Goal: Book appointment/travel/reservation

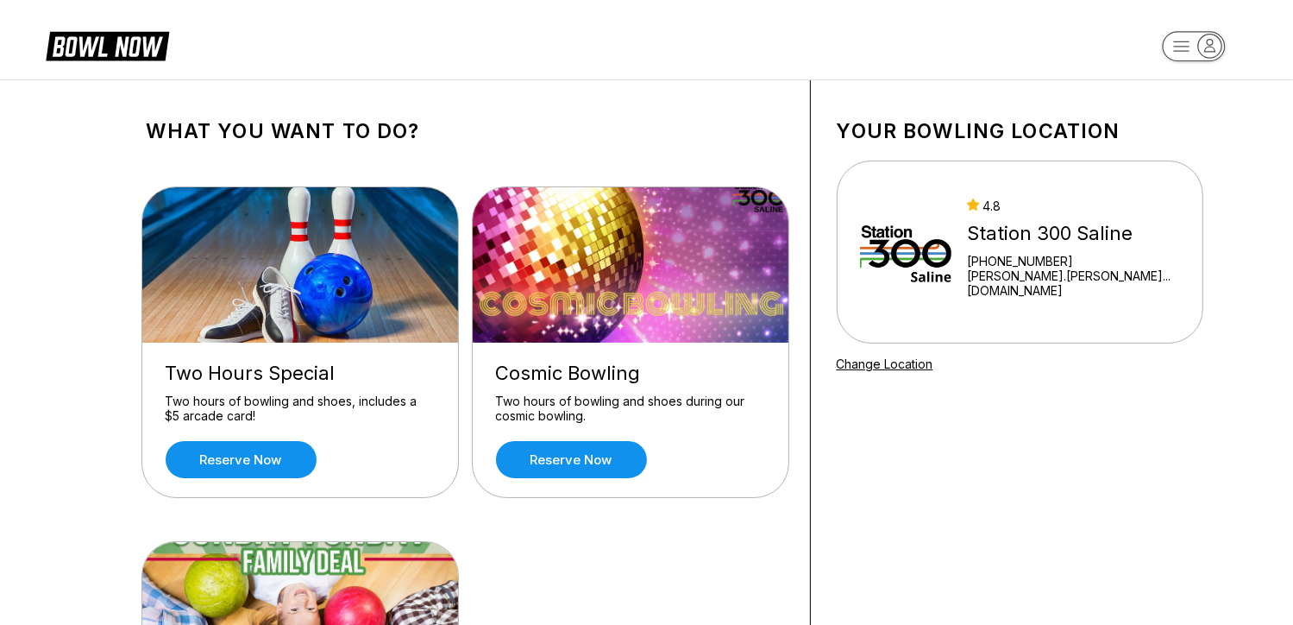
click at [1049, 305] on div "4.8 Station 300 Saline [PHONE_NUMBER] [PERSON_NAME].[PERSON_NAME]...[DOMAIN_NAM…" at bounding box center [1020, 251] width 320 height 129
click at [259, 468] on link "Reserve now" at bounding box center [241, 459] width 151 height 37
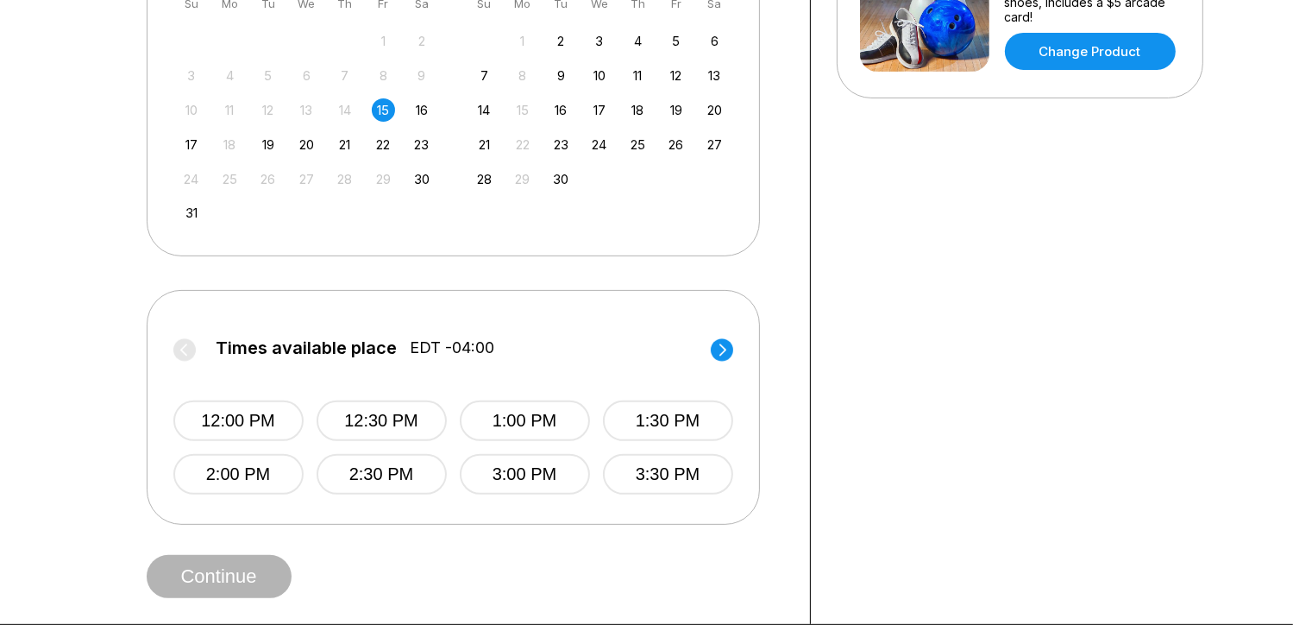
scroll to position [473, 0]
click at [725, 340] on circle at bounding box center [722, 349] width 22 height 22
click at [672, 419] on button "5:30 PM" at bounding box center [667, 420] width 130 height 41
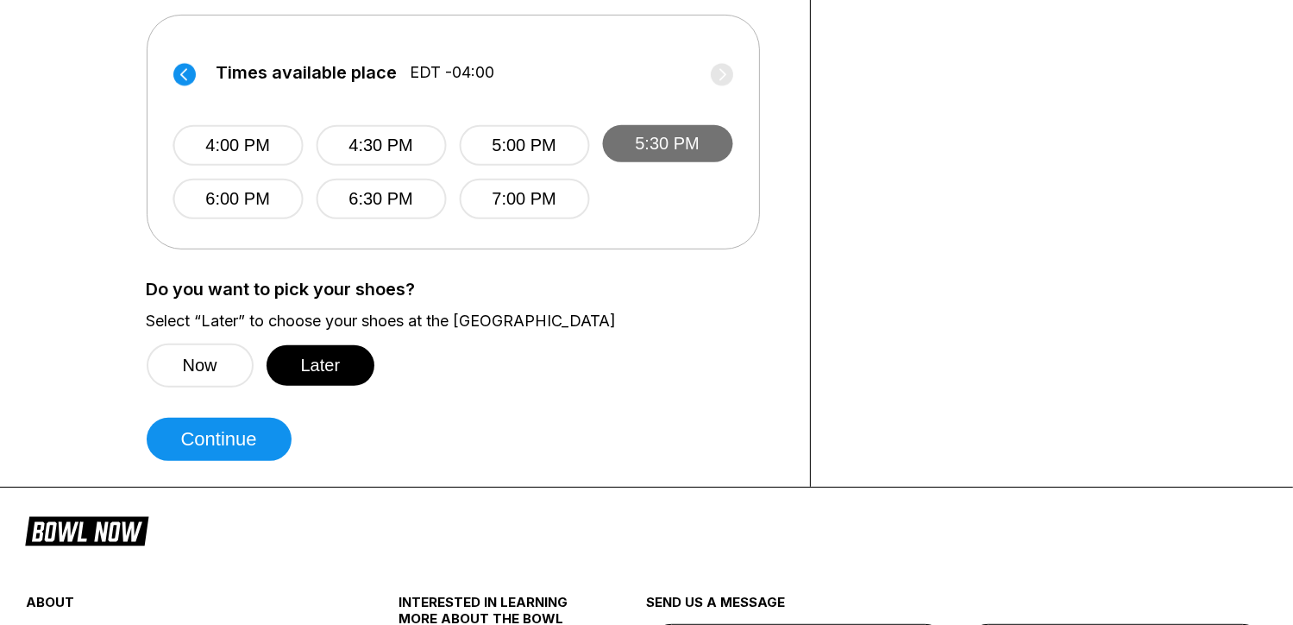
scroll to position [755, 0]
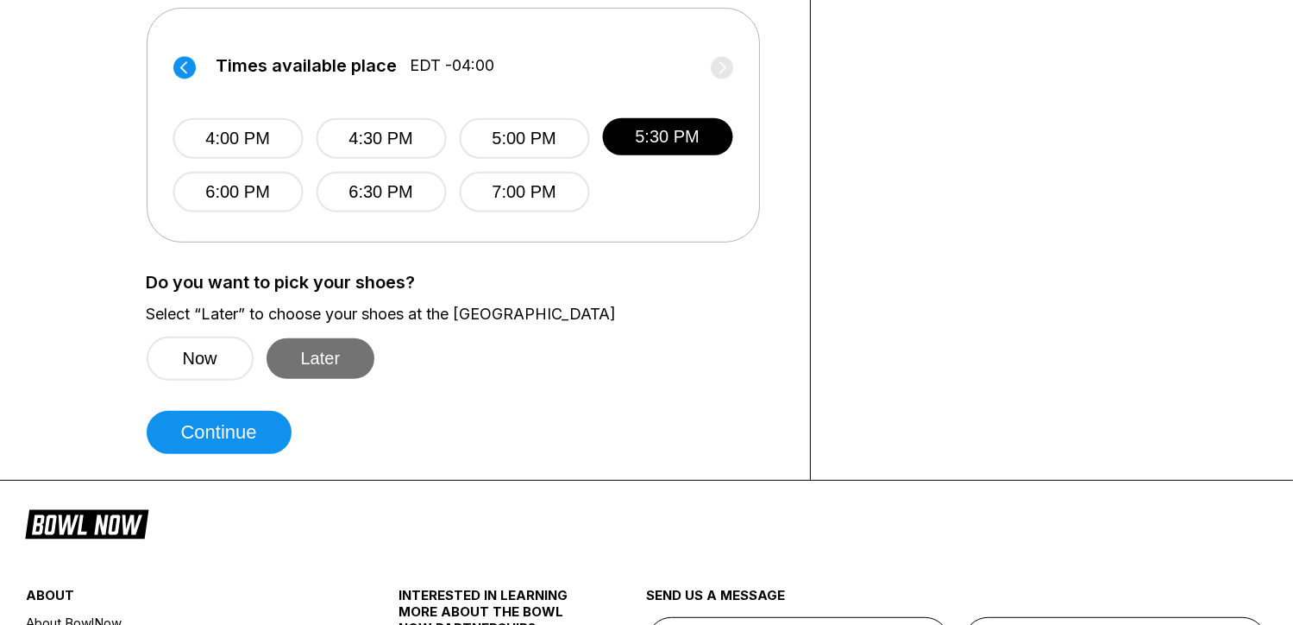
click at [326, 359] on button "Later" at bounding box center [321, 358] width 109 height 41
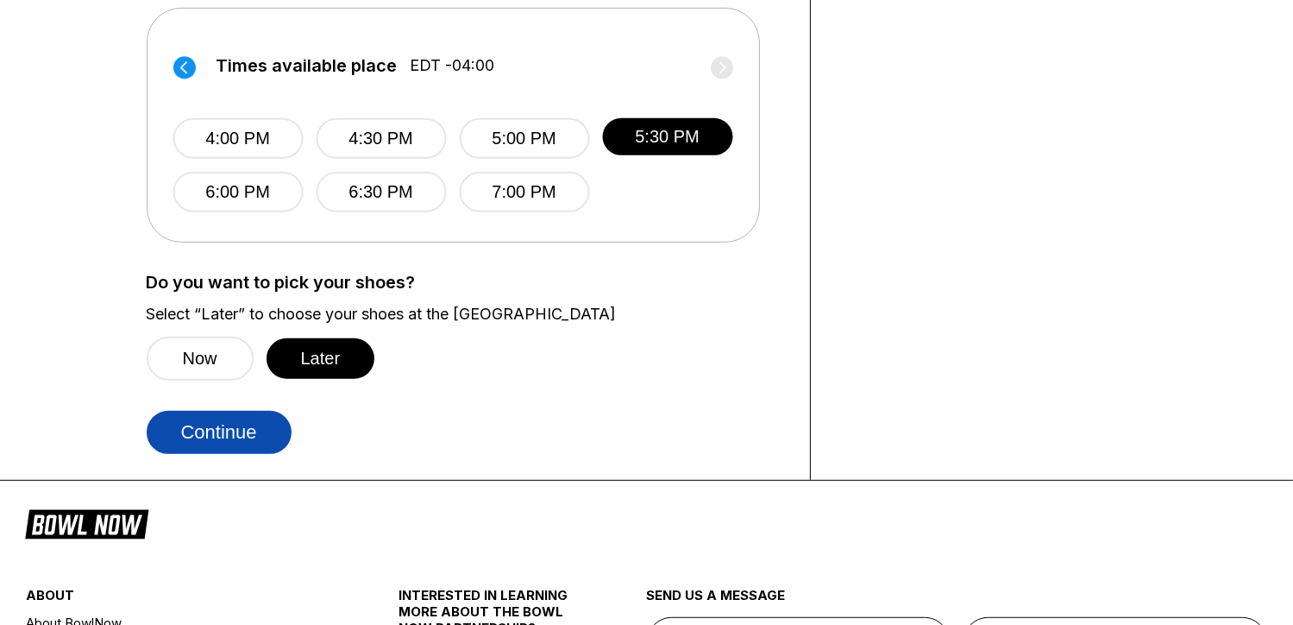
click at [248, 436] on button "Continue" at bounding box center [219, 432] width 145 height 43
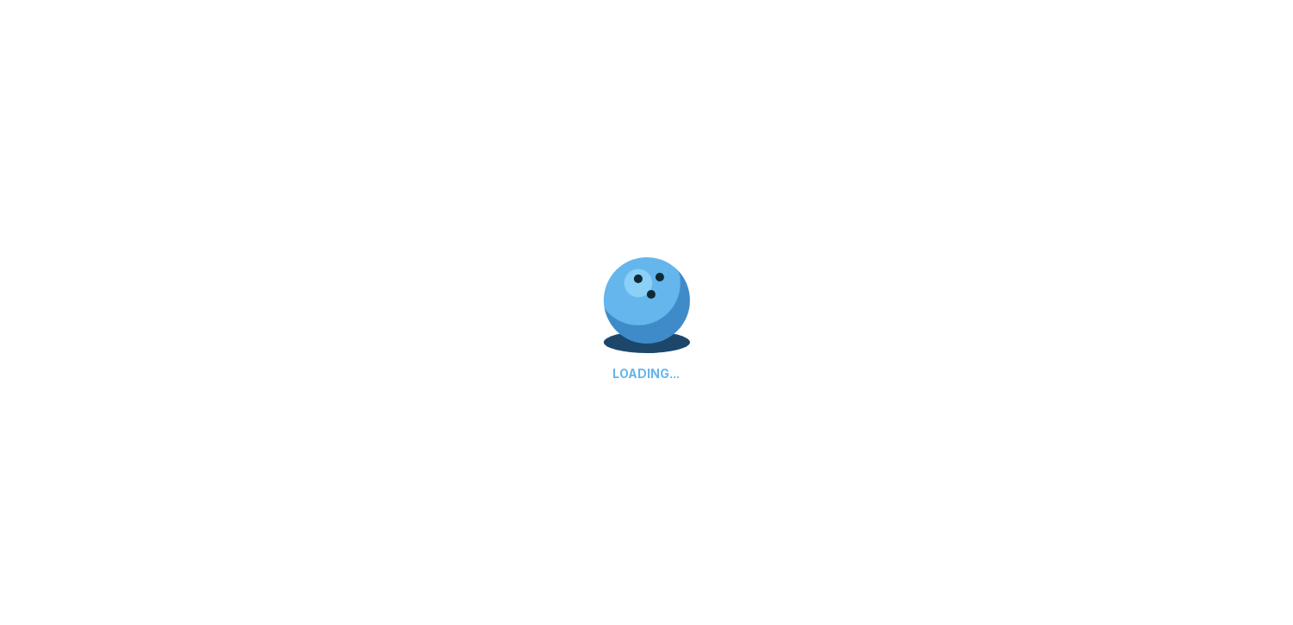
select select "**"
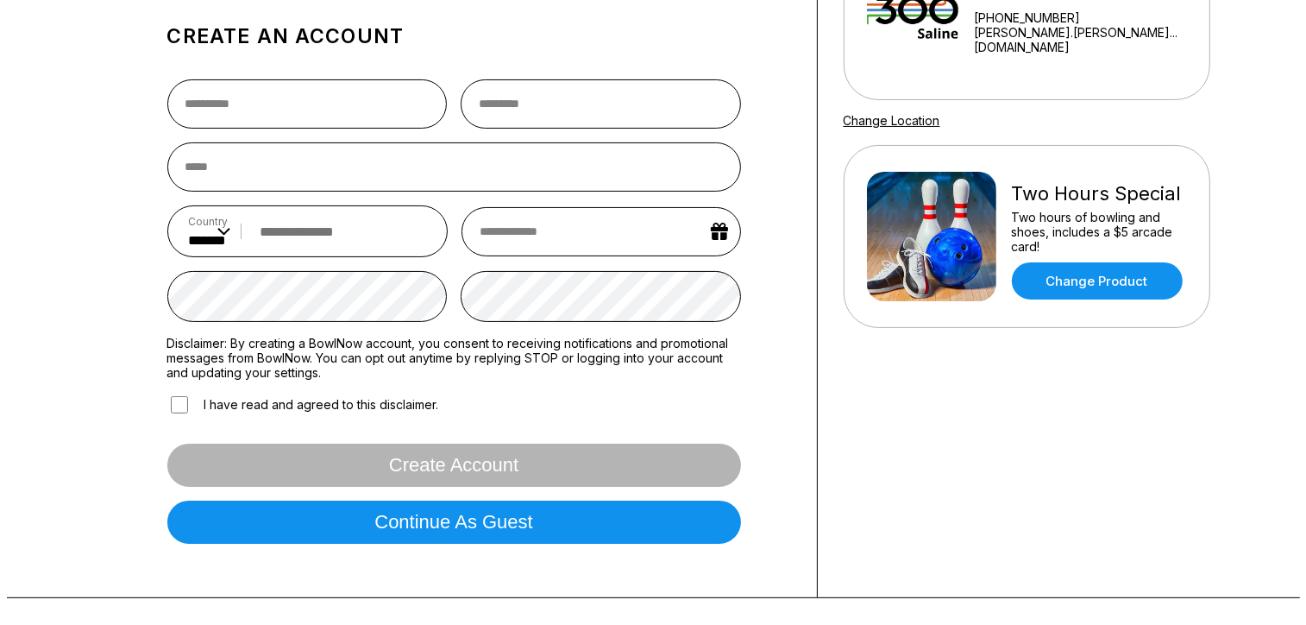
scroll to position [242, 0]
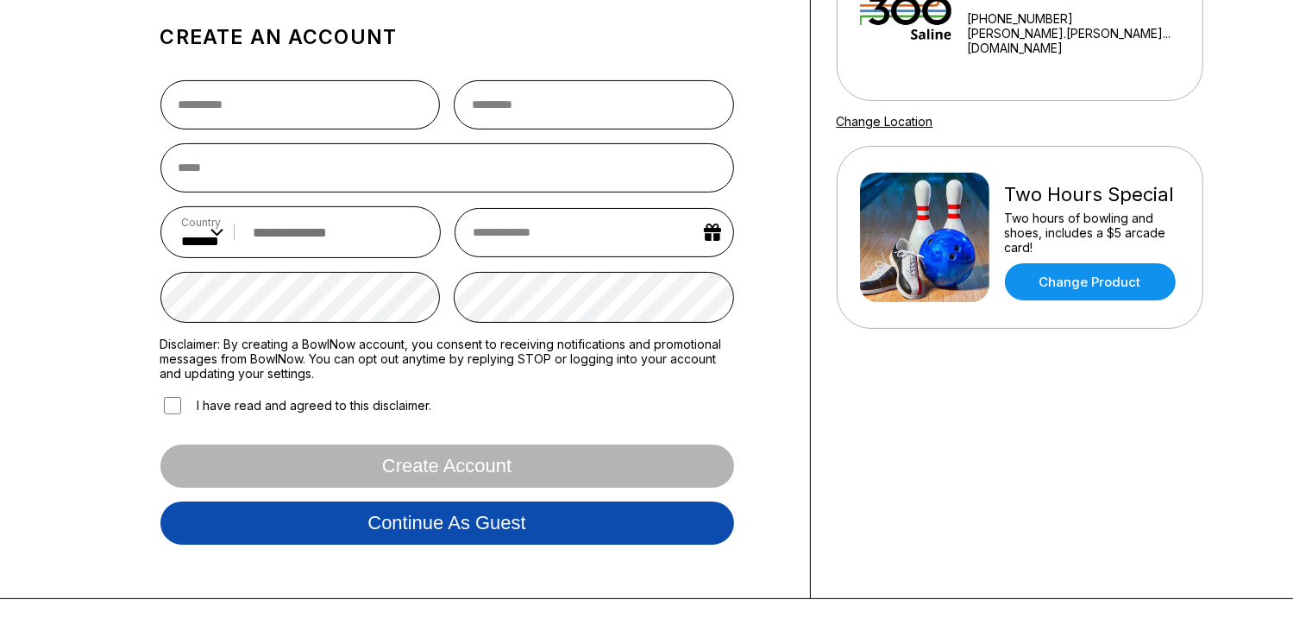
click at [358, 514] on button "Continue as guest" at bounding box center [447, 522] width 574 height 43
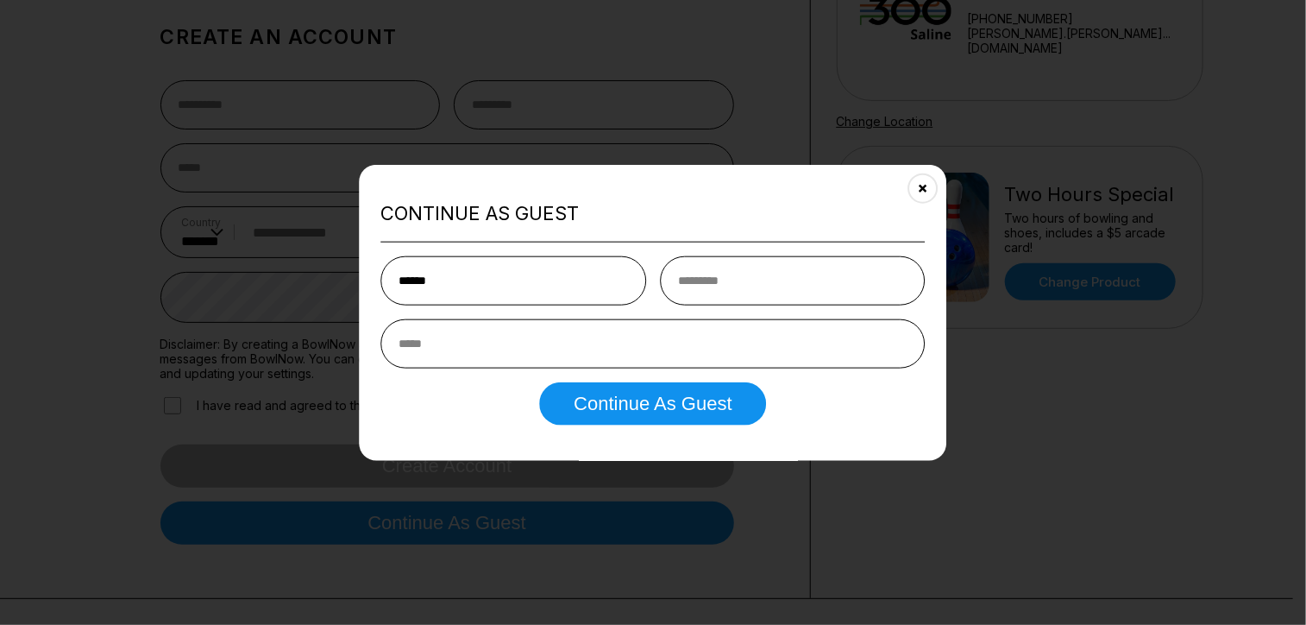
type input "******"
type input "*******"
click at [404, 285] on input "******" at bounding box center [513, 279] width 266 height 49
type input "******"
click at [439, 349] on input "email" at bounding box center [652, 342] width 544 height 49
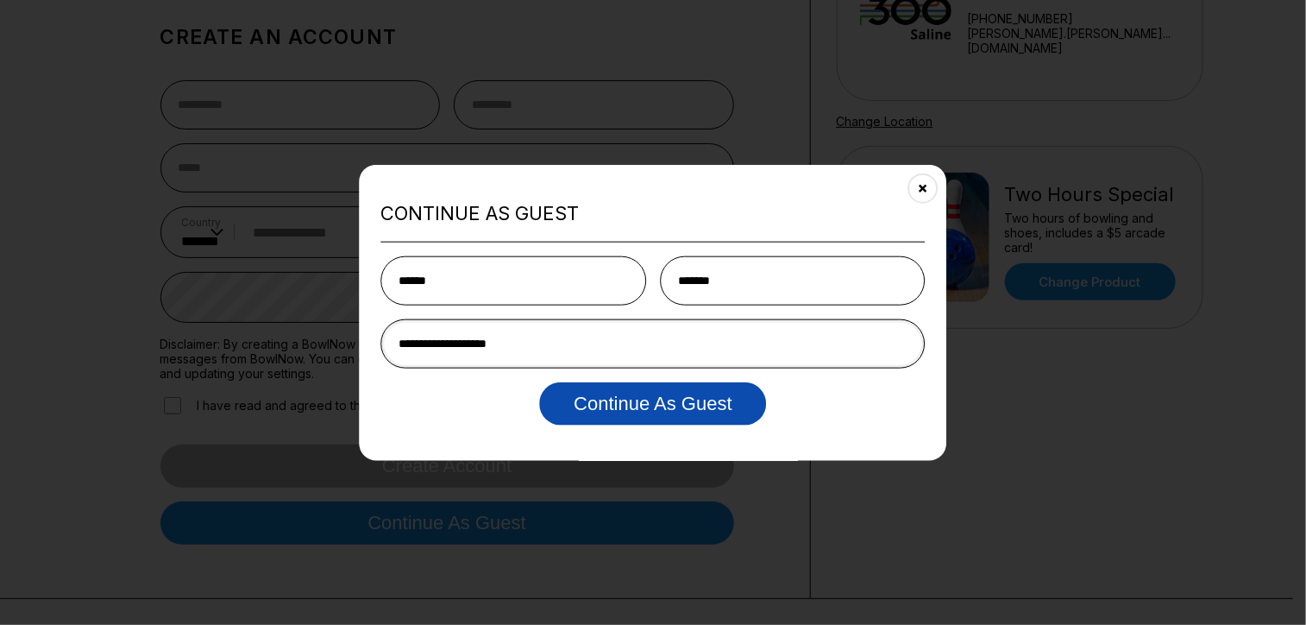
type input "**********"
click at [649, 406] on button "Continue as Guest" at bounding box center [652, 402] width 227 height 43
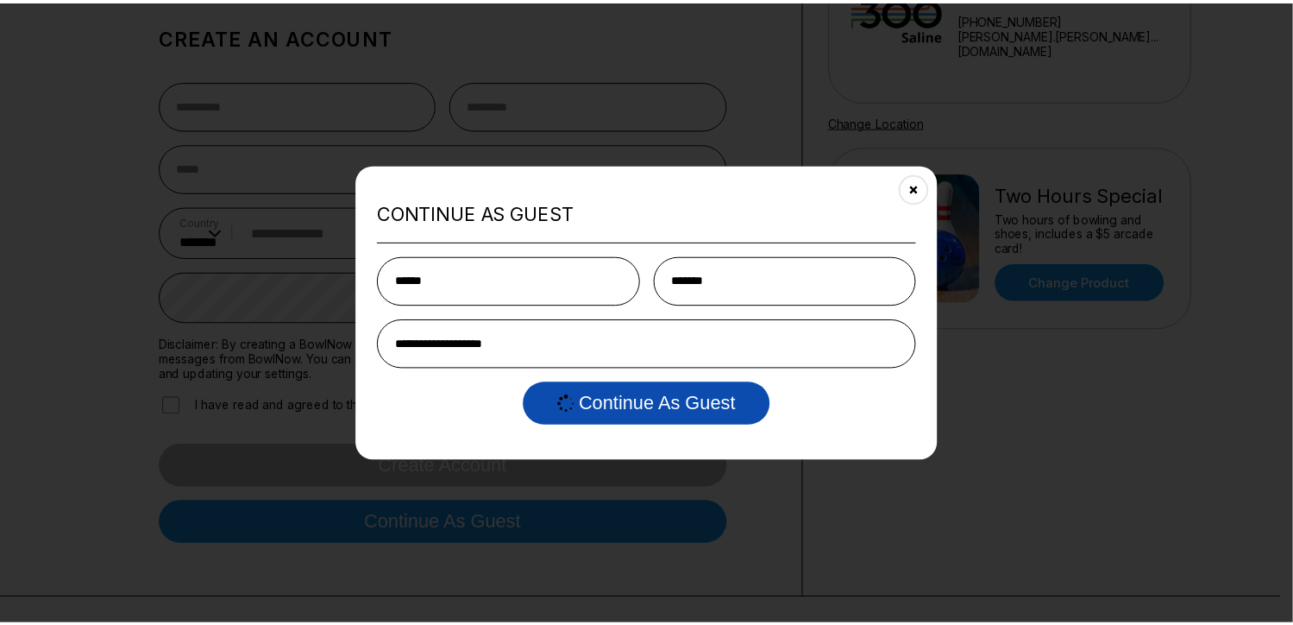
scroll to position [0, 0]
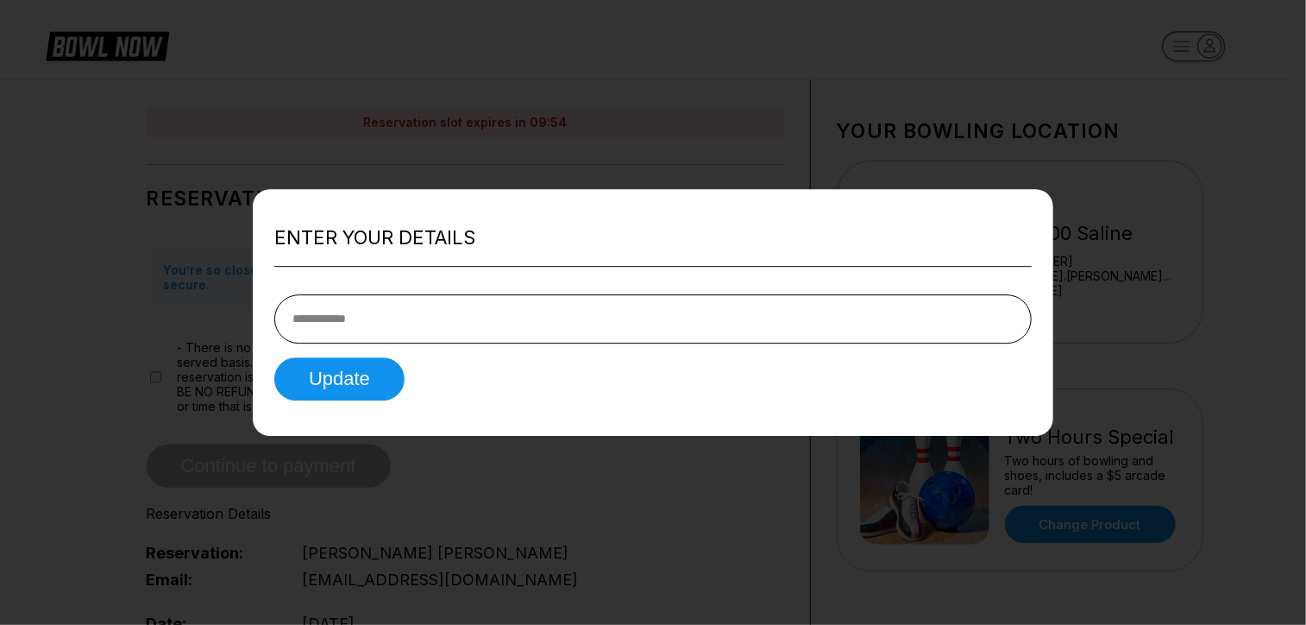
click at [649, 406] on div "Enter your details Update" at bounding box center [653, 312] width 801 height 247
click at [376, 324] on input "tel" at bounding box center [653, 318] width 758 height 49
type input "**********"
click at [352, 371] on button "Update" at bounding box center [339, 378] width 130 height 43
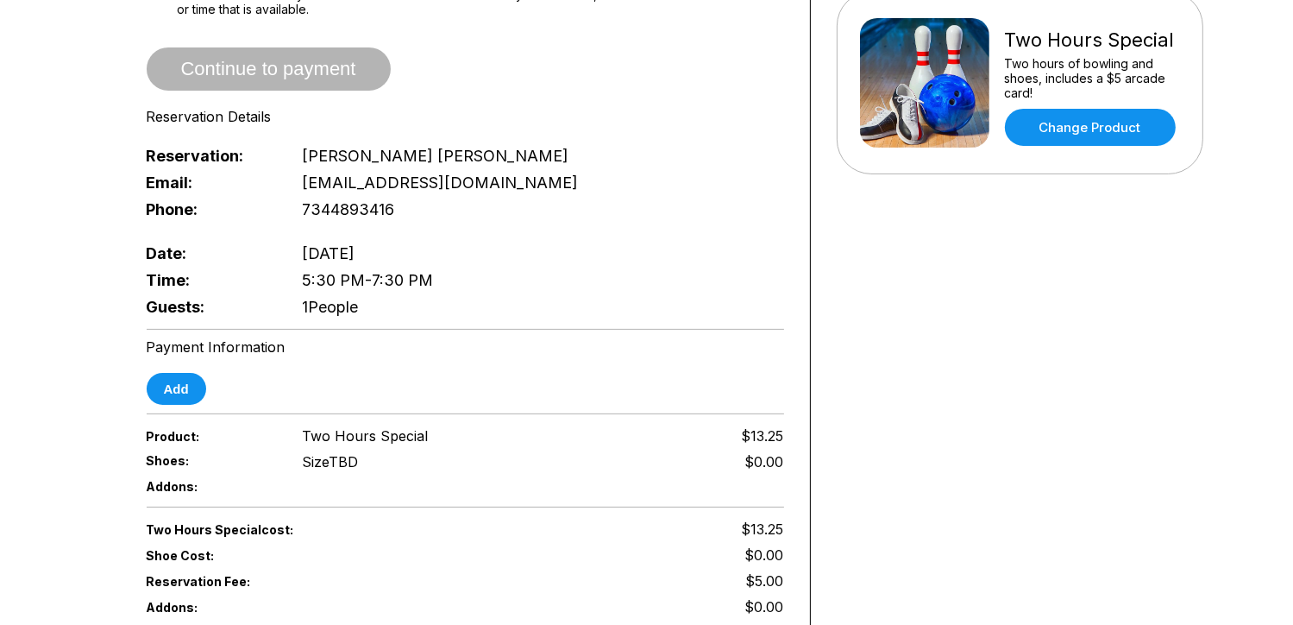
scroll to position [369, 0]
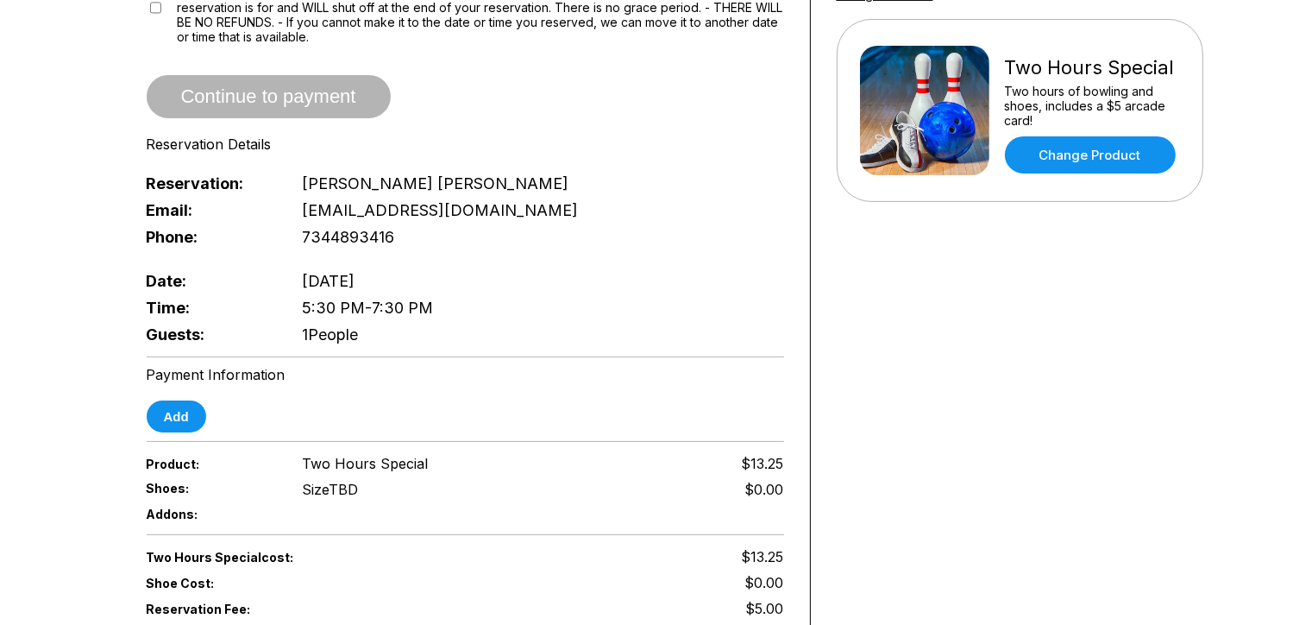
click at [358, 325] on span "1 People" at bounding box center [330, 334] width 56 height 18
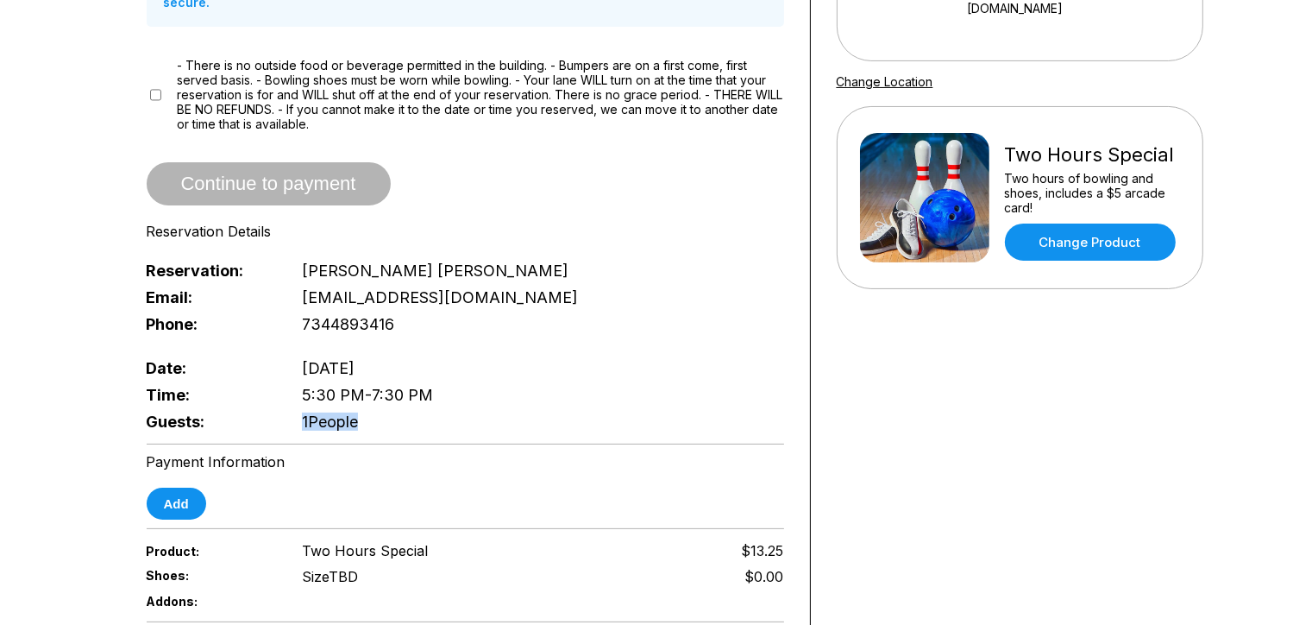
scroll to position [281, 0]
click at [1080, 247] on link "Change Product" at bounding box center [1090, 242] width 171 height 37
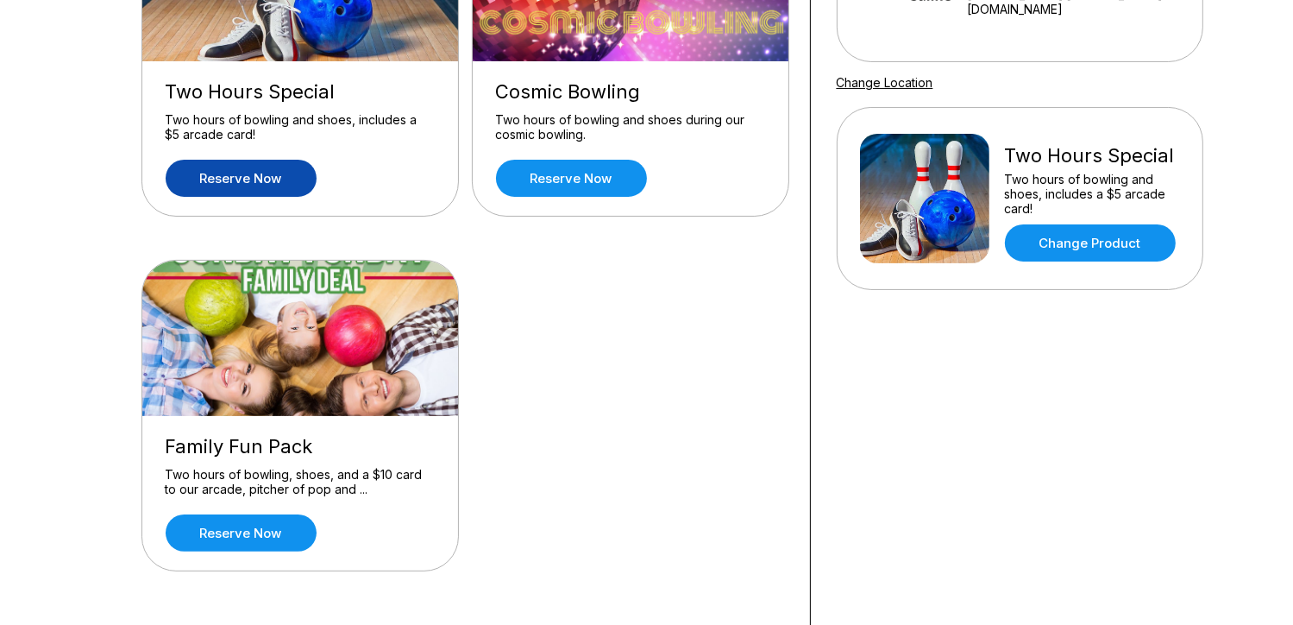
scroll to position [0, 0]
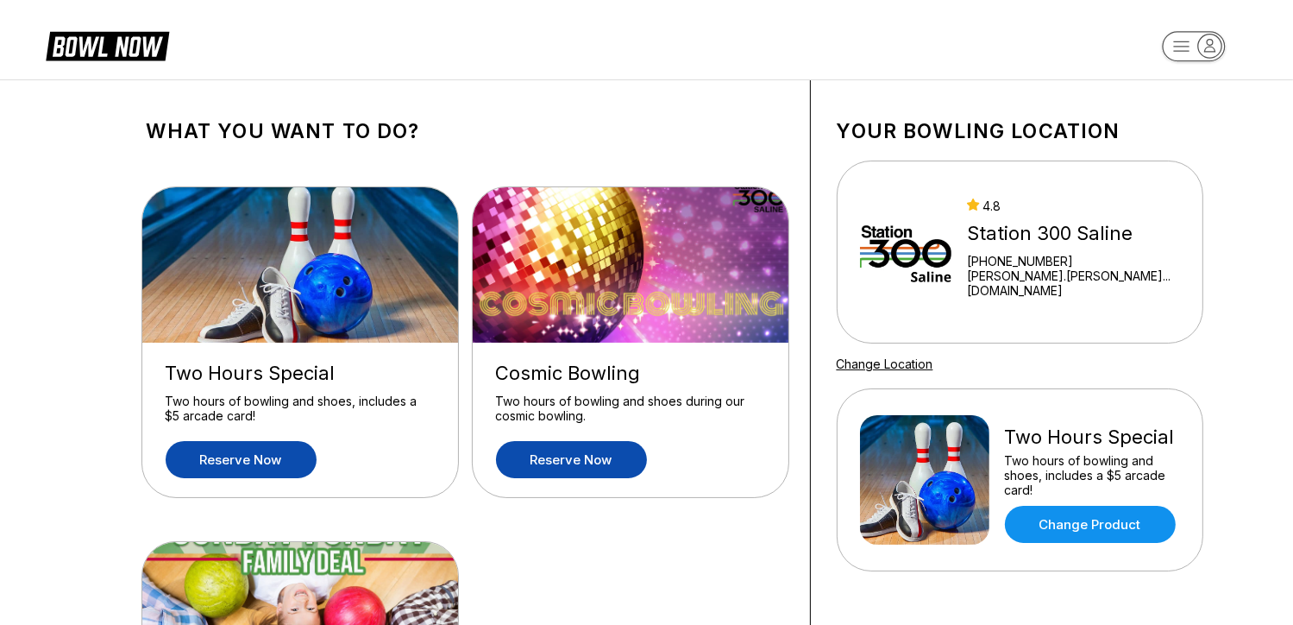
click at [582, 458] on link "Reserve now" at bounding box center [571, 459] width 151 height 37
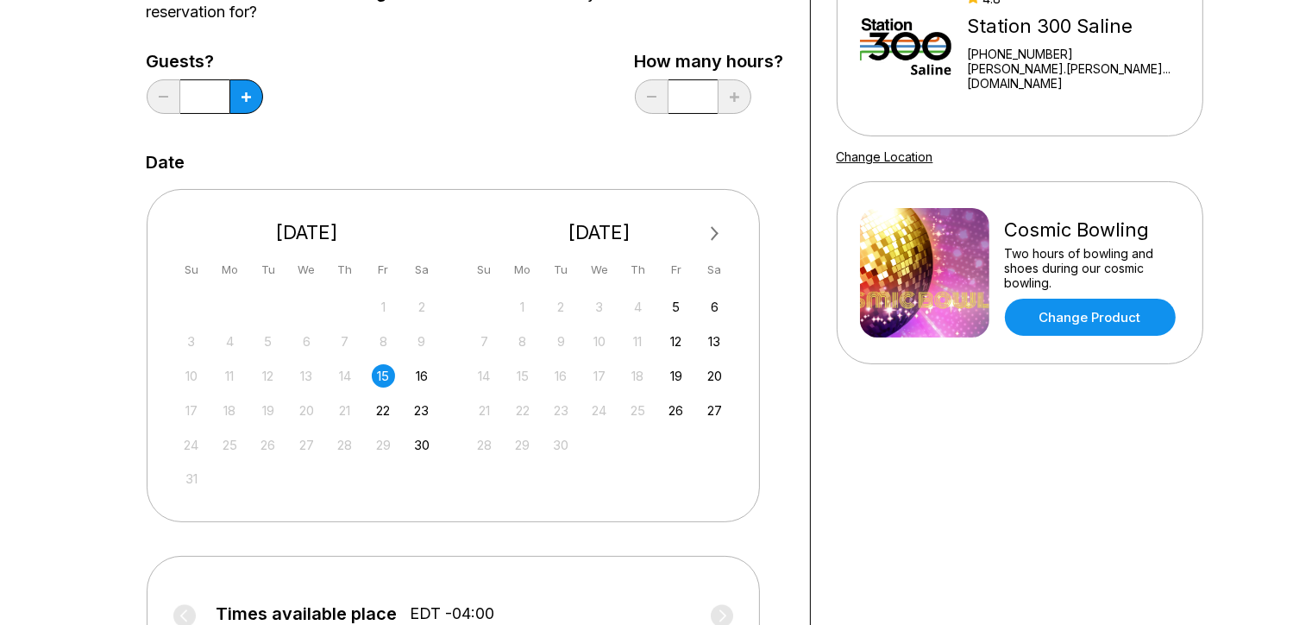
scroll to position [211, 0]
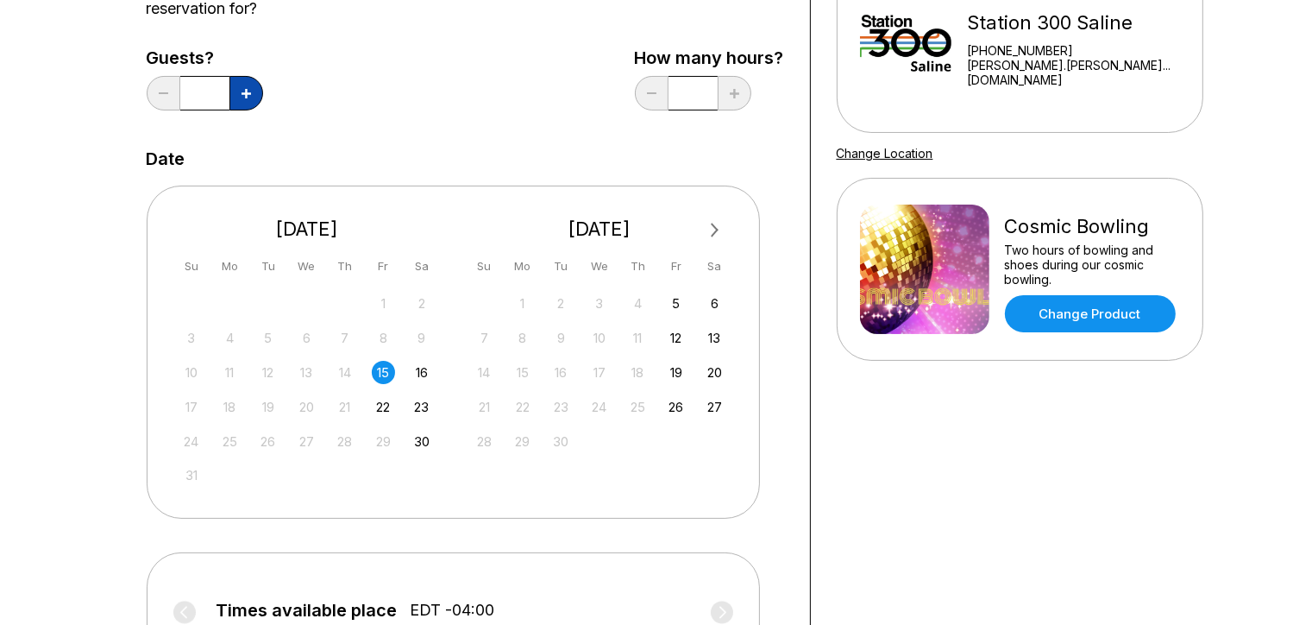
click at [243, 98] on button at bounding box center [246, 93] width 34 height 35
type input "*"
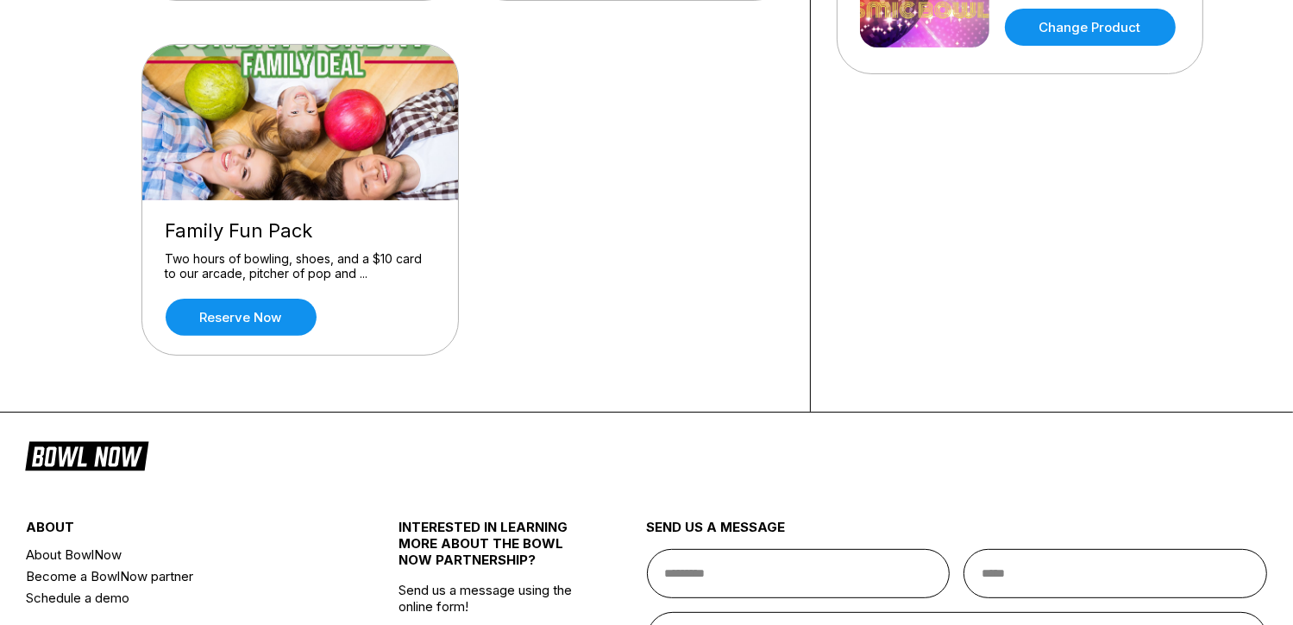
scroll to position [0, 0]
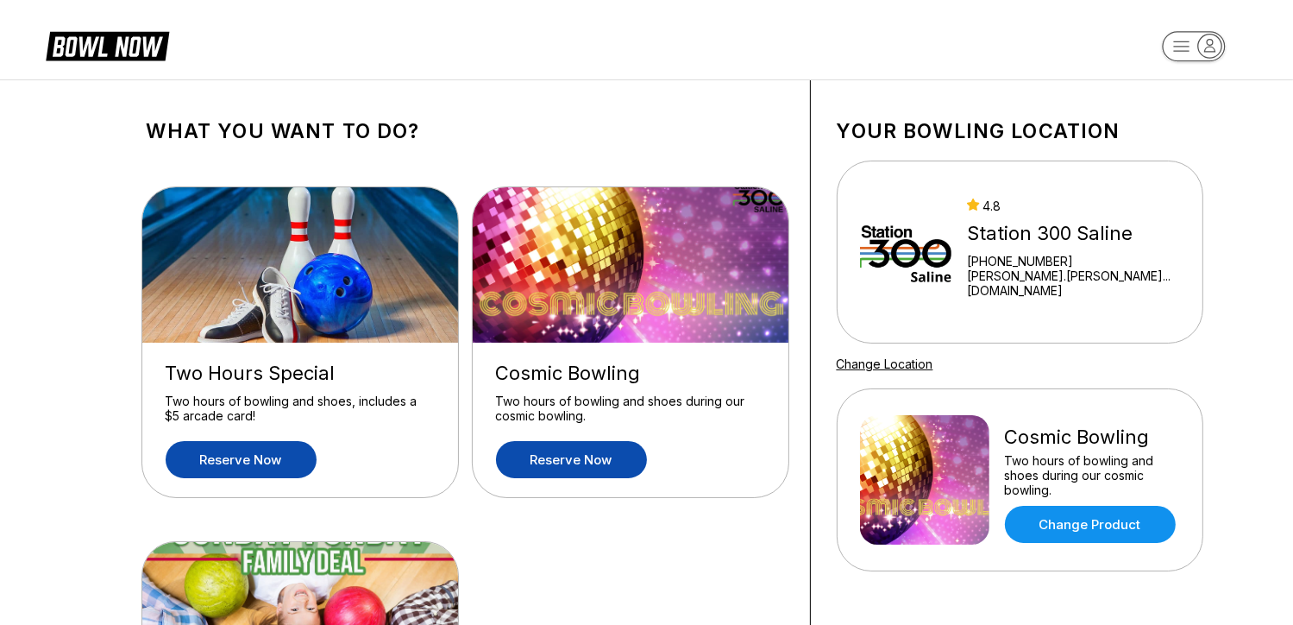
click at [279, 456] on link "Reserve now" at bounding box center [241, 459] width 151 height 37
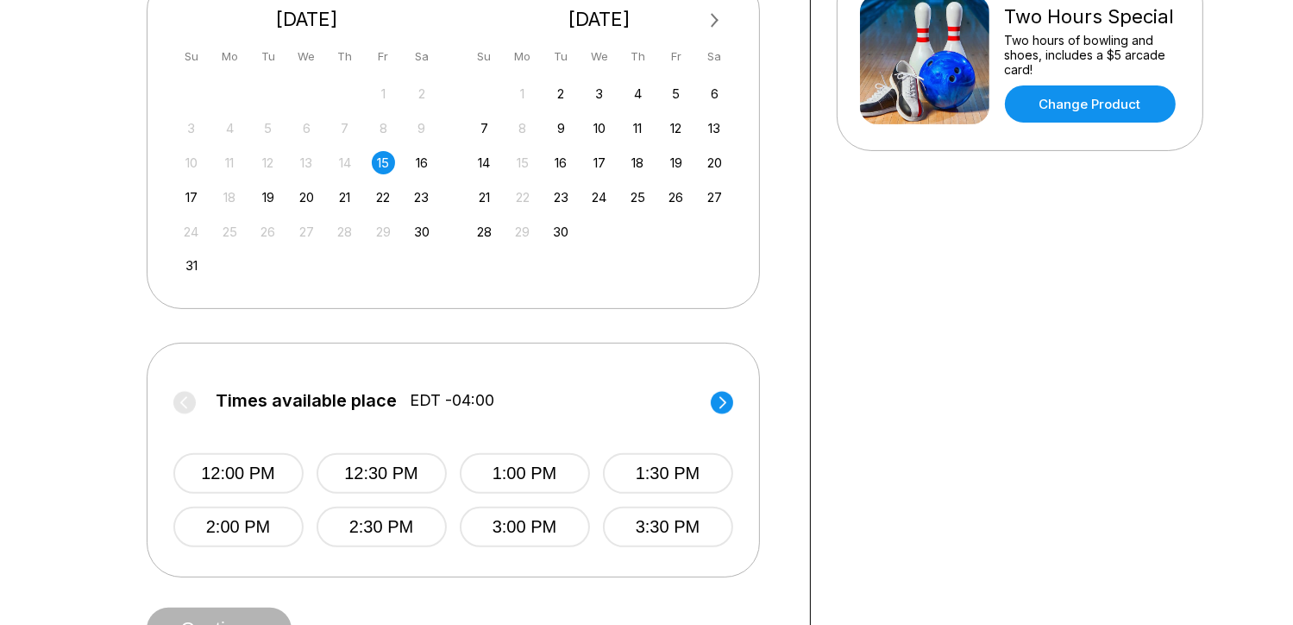
scroll to position [424, 0]
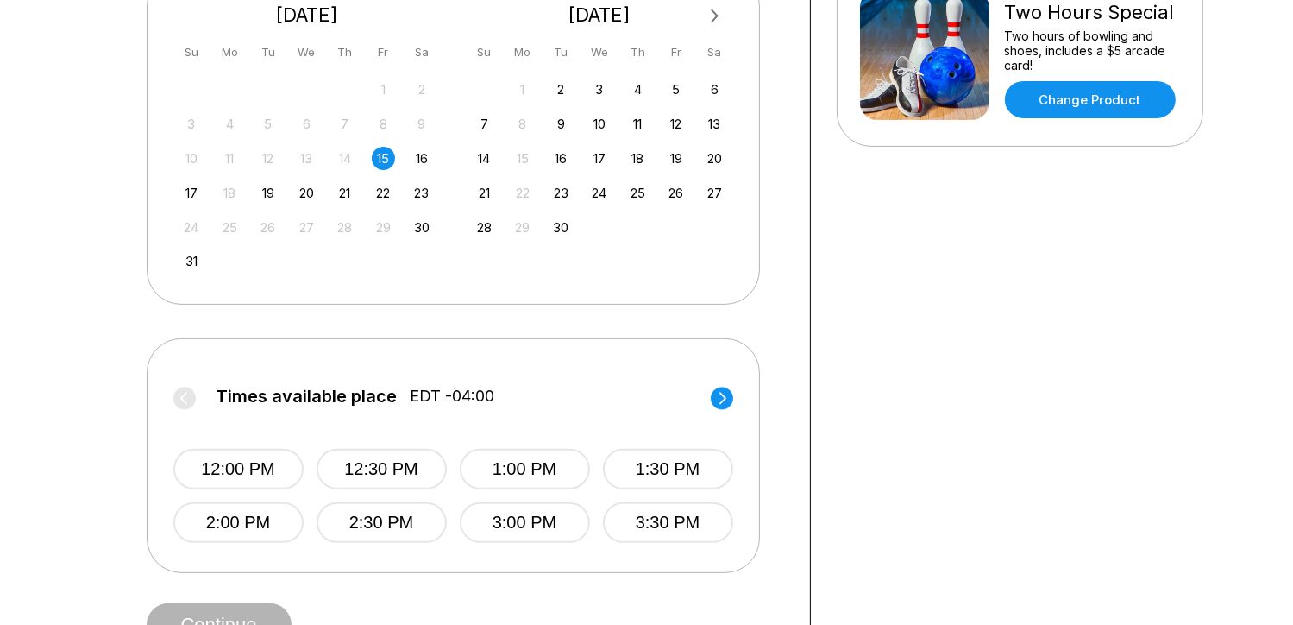
click at [721, 402] on circle at bounding box center [722, 398] width 22 height 22
click at [670, 468] on button "5:30 PM" at bounding box center [667, 469] width 130 height 41
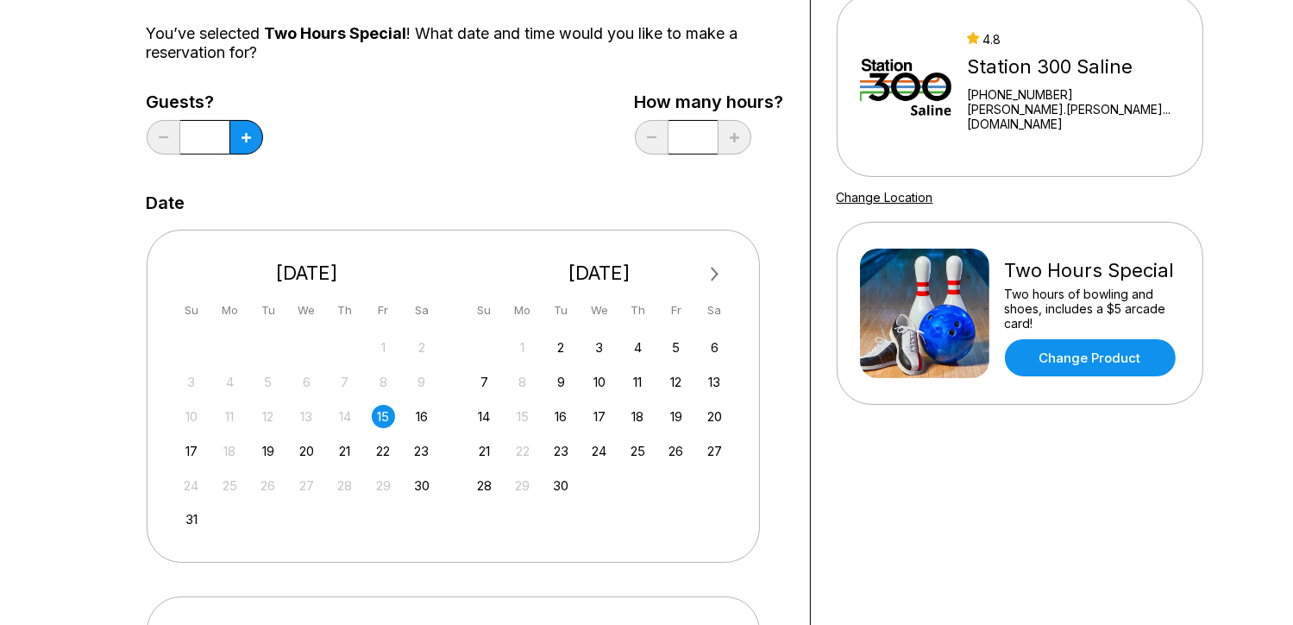
scroll to position [145, 0]
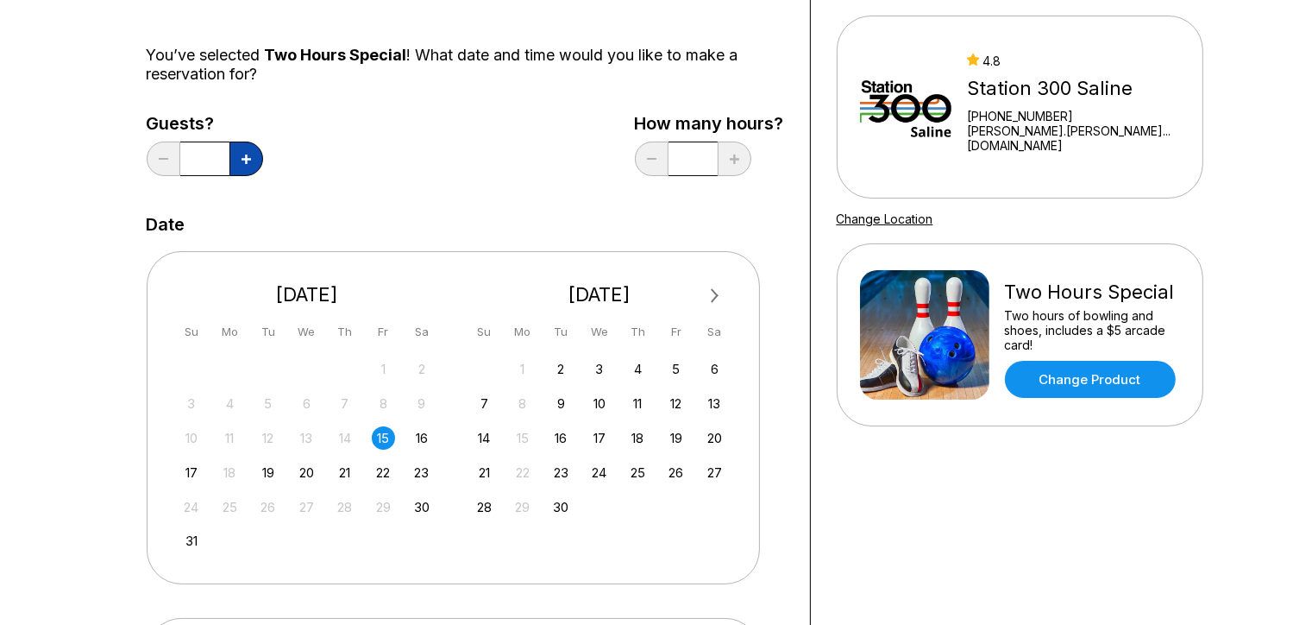
click at [248, 162] on icon at bounding box center [246, 158] width 9 height 9
type input "*"
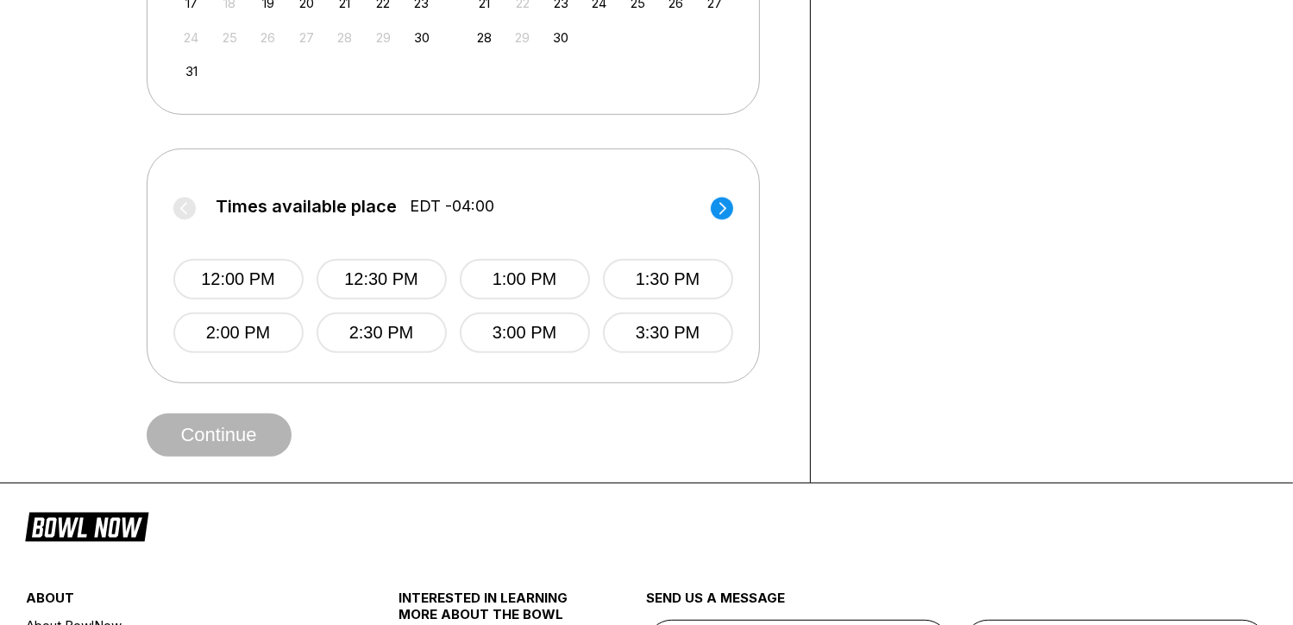
scroll to position [623, 0]
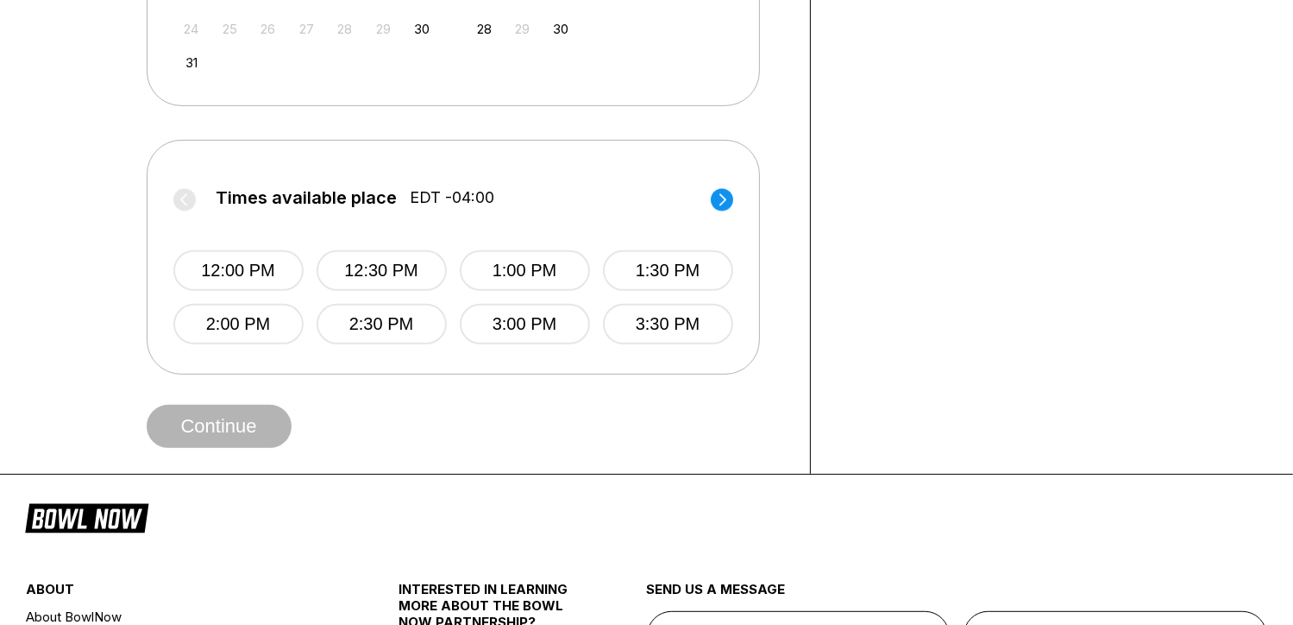
click at [720, 204] on circle at bounding box center [722, 199] width 22 height 22
click at [513, 262] on button "5:00 PM" at bounding box center [524, 270] width 130 height 41
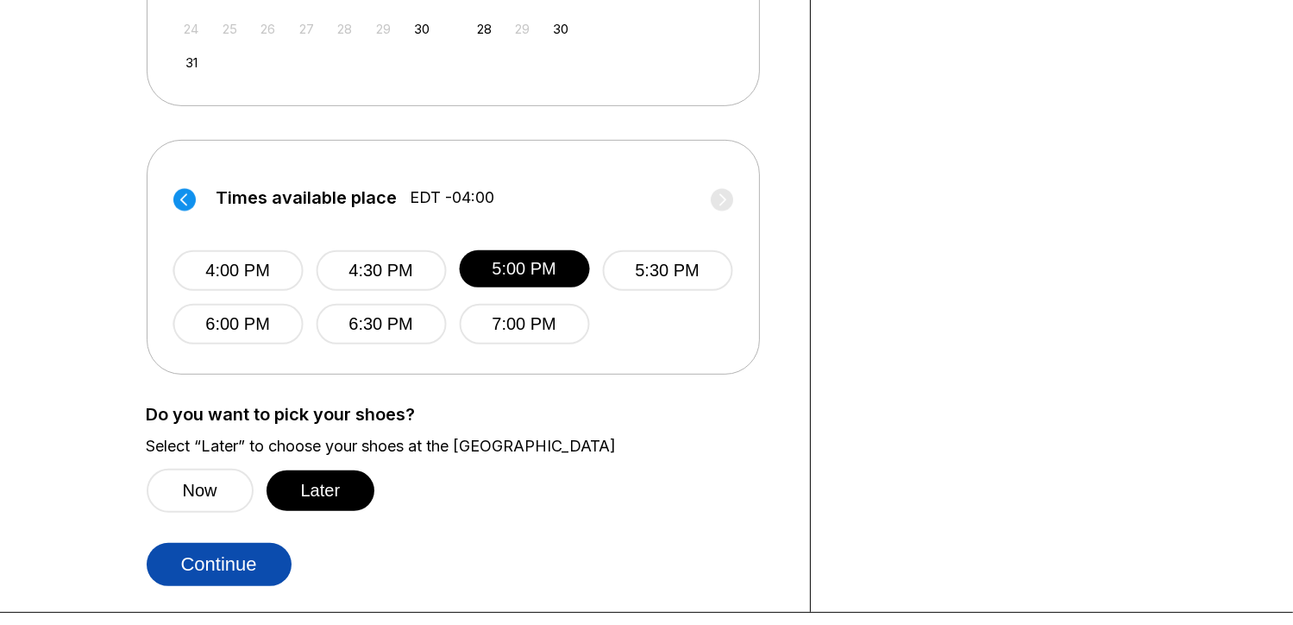
click at [257, 563] on button "Continue" at bounding box center [219, 564] width 145 height 43
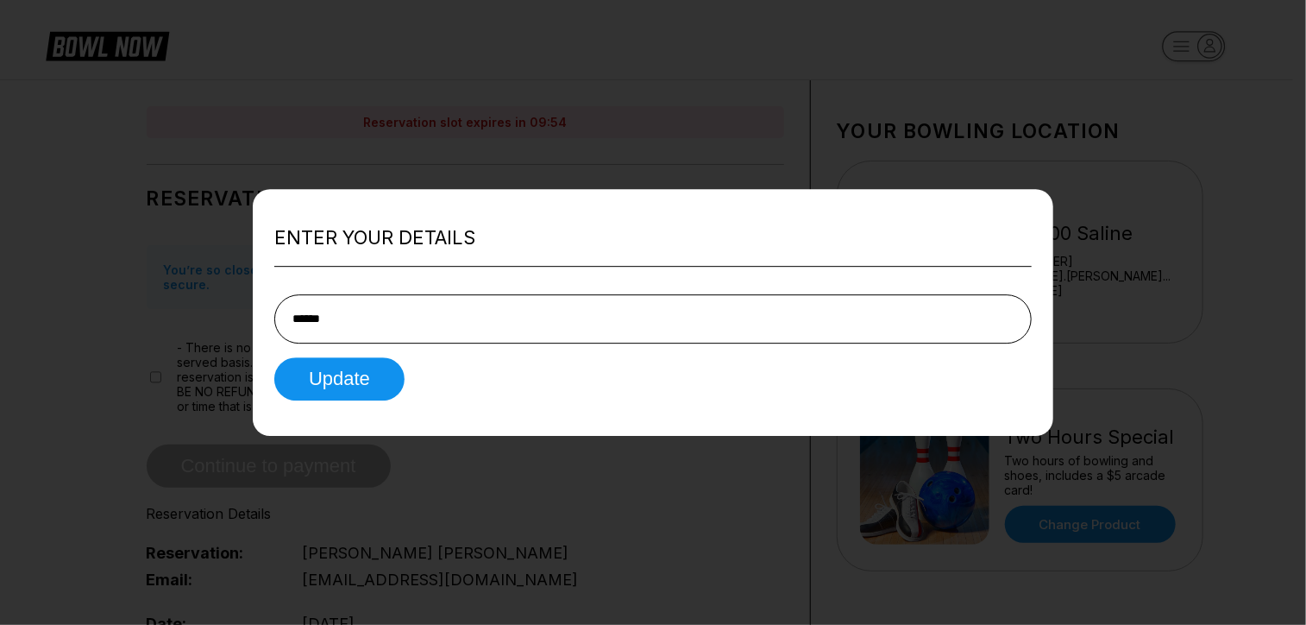
type input "**********"
click at [380, 379] on button "Update" at bounding box center [339, 378] width 130 height 43
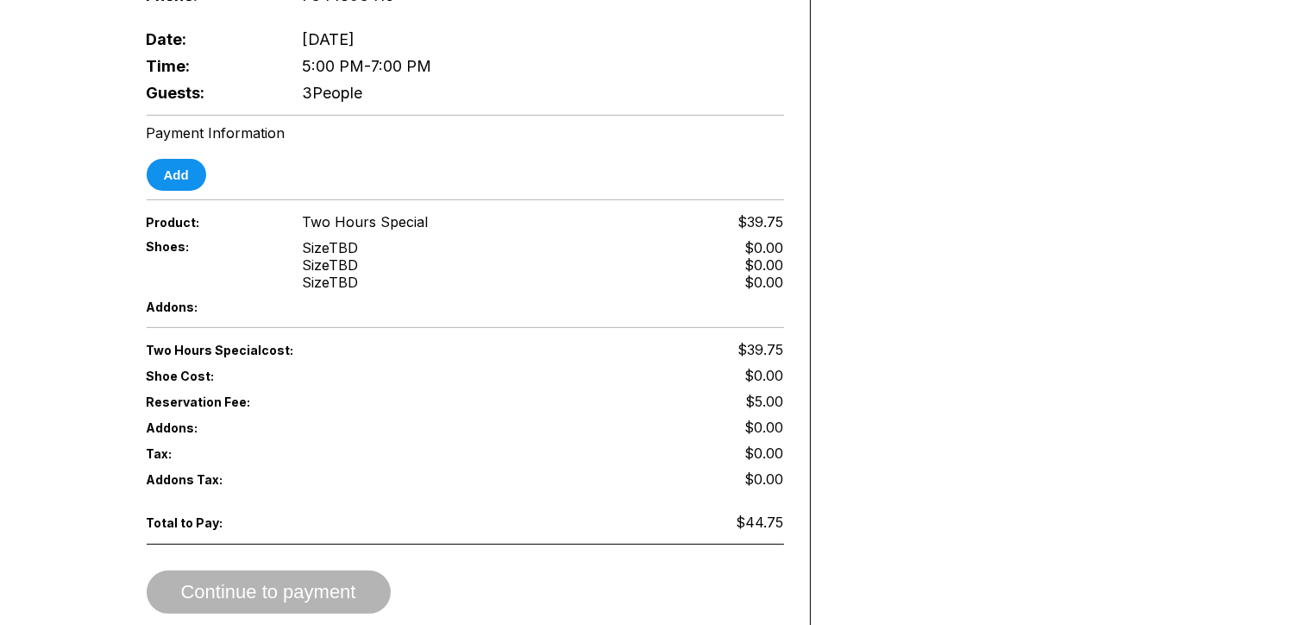
scroll to position [609, 0]
click at [191, 163] on button "Add" at bounding box center [177, 176] width 60 height 32
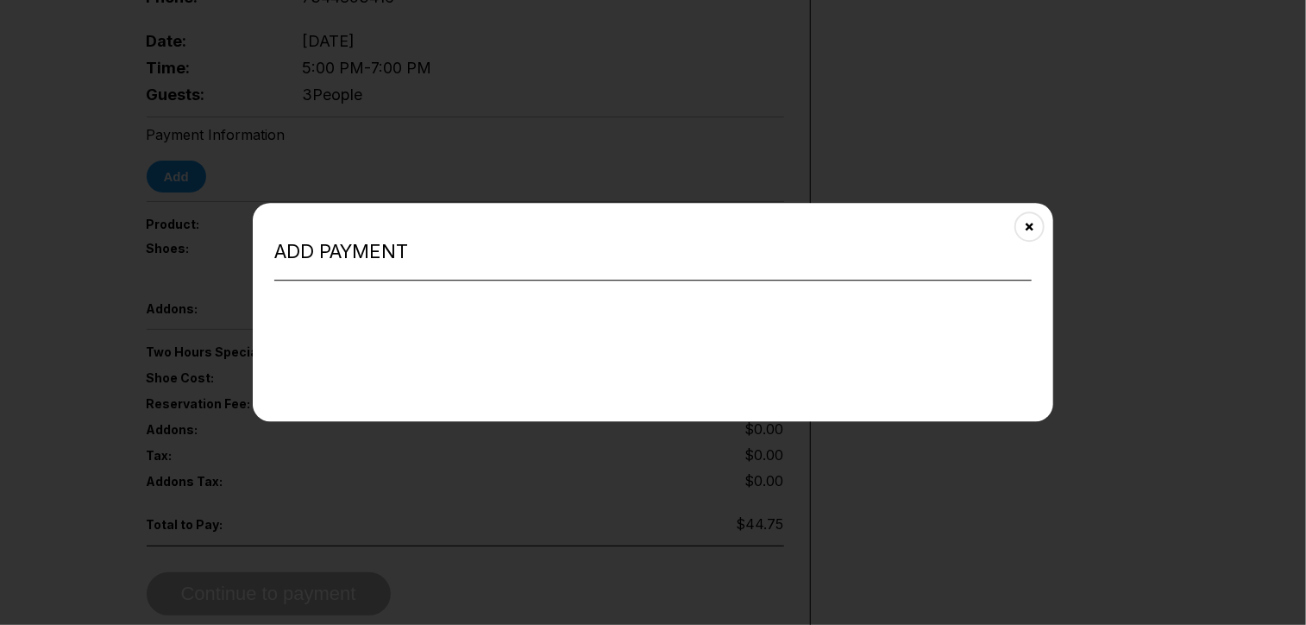
click at [376, 242] on h2 "Add payment" at bounding box center [653, 252] width 758 height 23
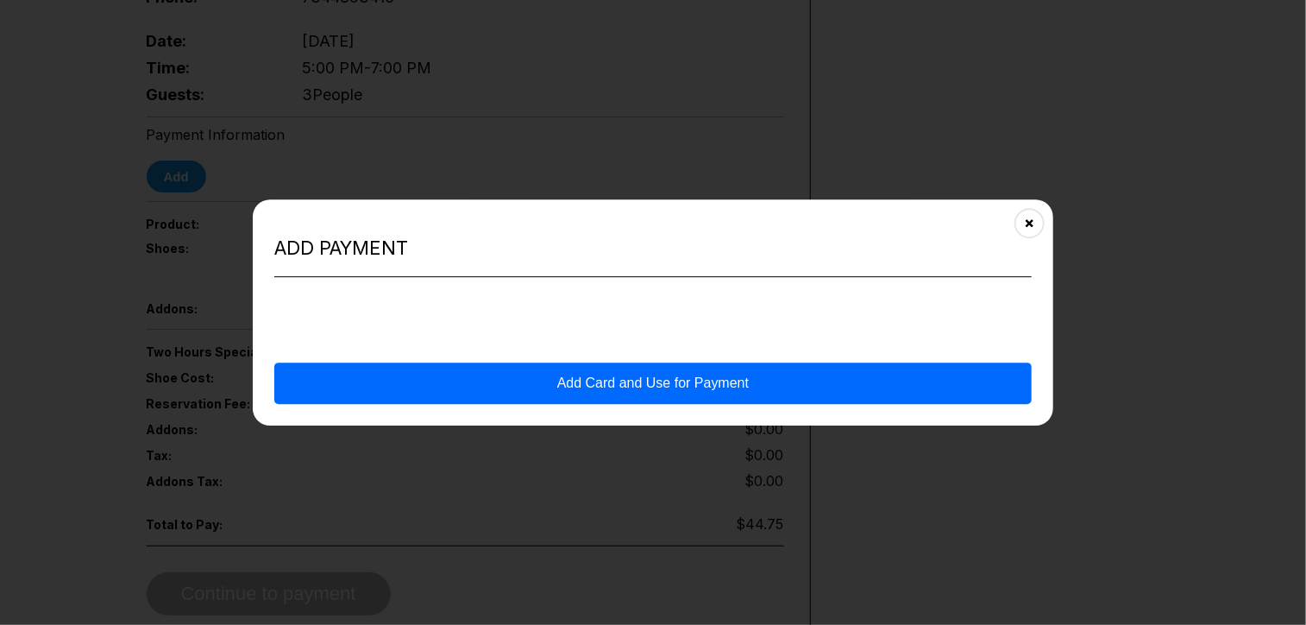
click at [504, 316] on div "Payment form" at bounding box center [653, 324] width 758 height 77
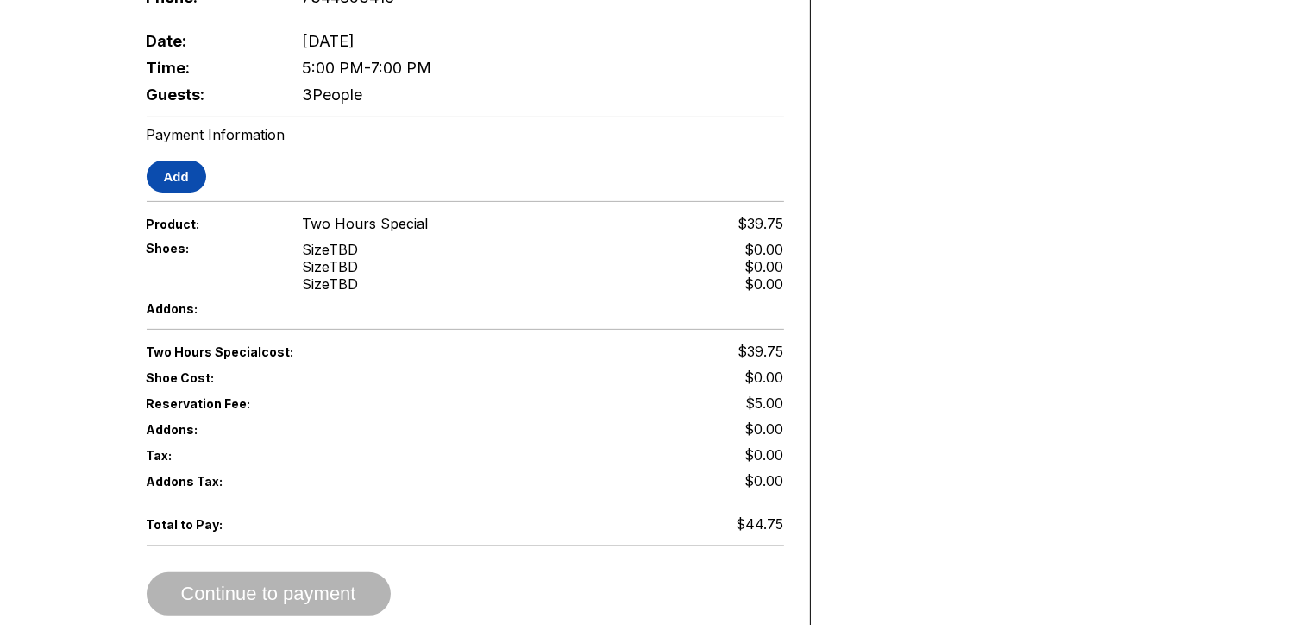
click at [192, 160] on button "Add" at bounding box center [177, 176] width 60 height 32
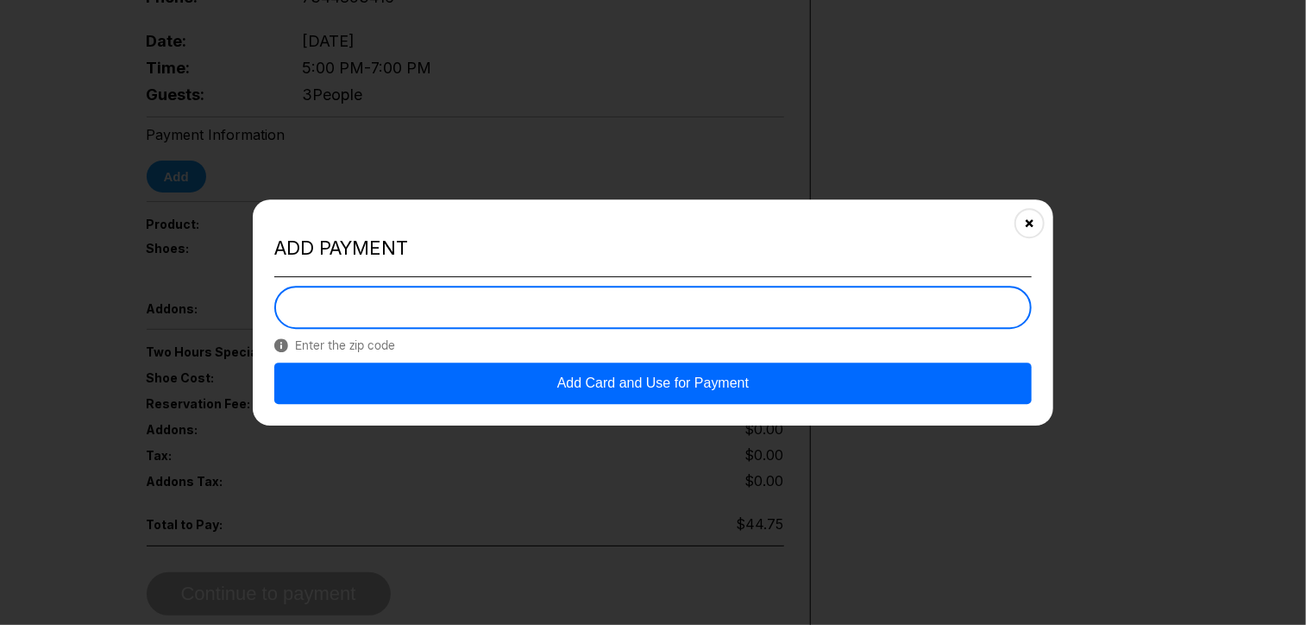
click at [527, 379] on button "Add Card and Use for Payment" at bounding box center [653, 382] width 758 height 41
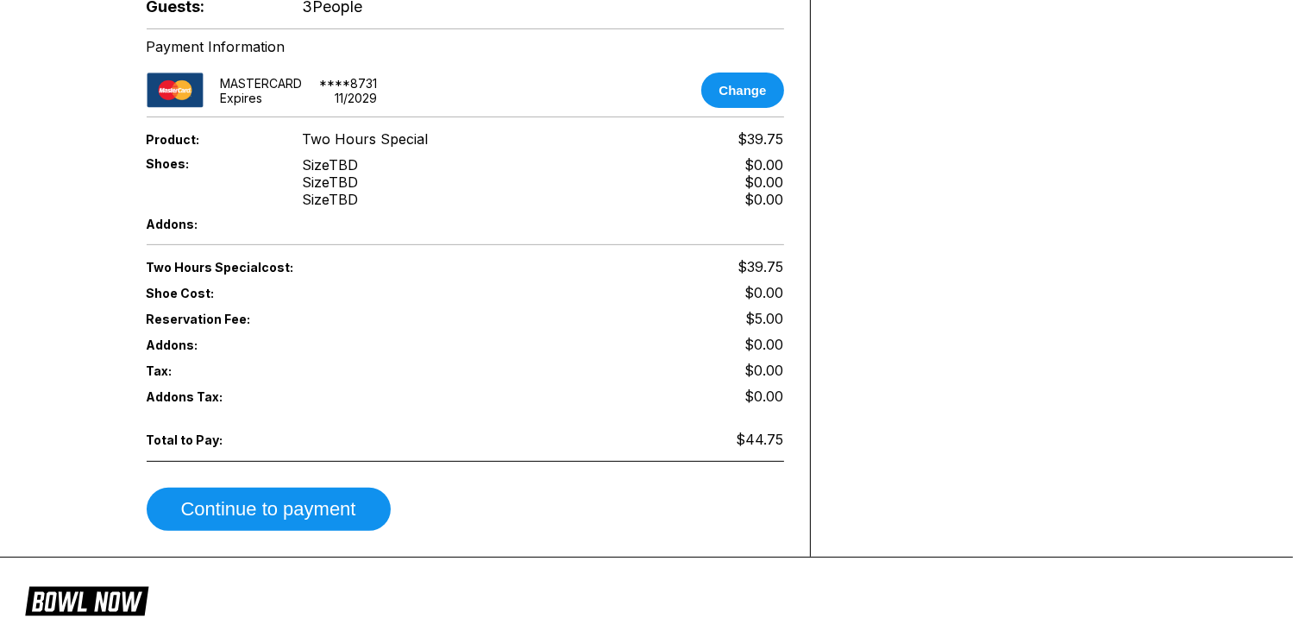
scroll to position [711, 0]
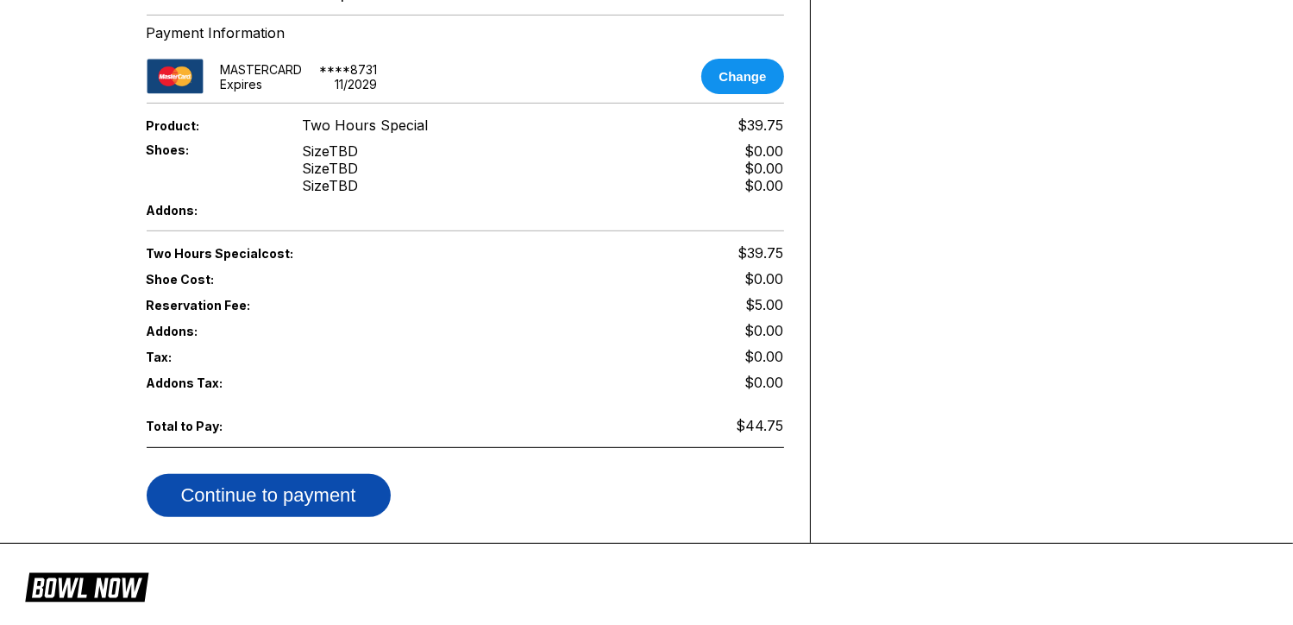
click at [362, 474] on button "Continue to payment" at bounding box center [269, 495] width 244 height 43
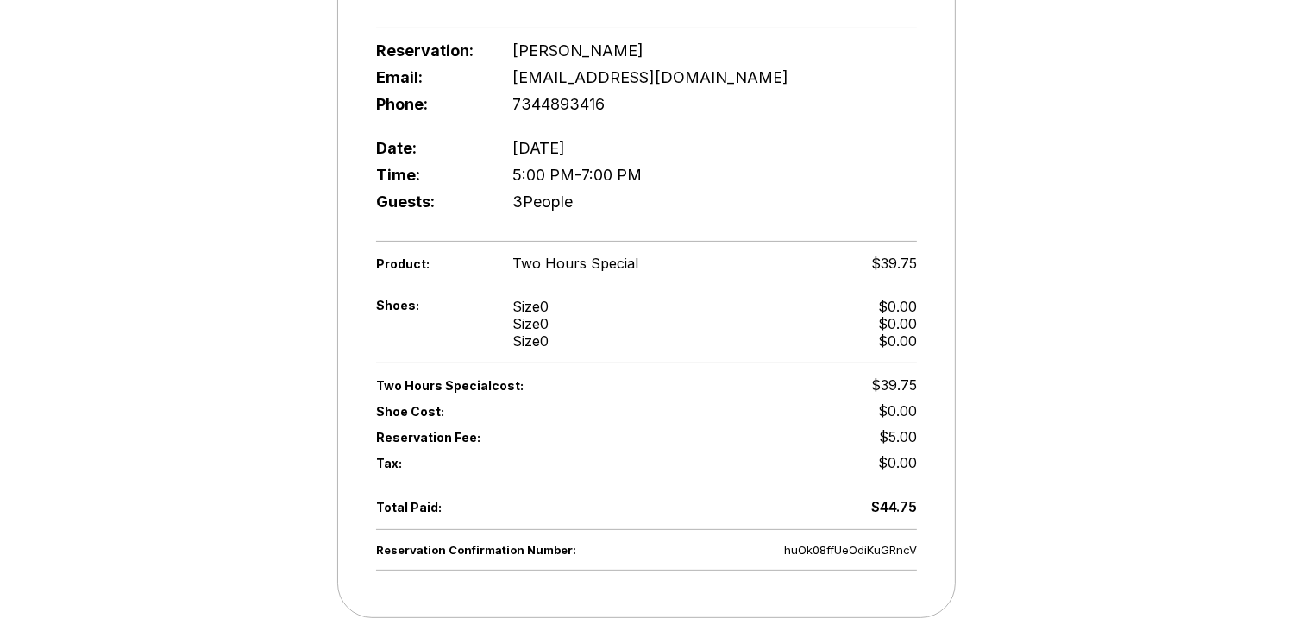
scroll to position [423, 0]
